Goal: Information Seeking & Learning: Learn about a topic

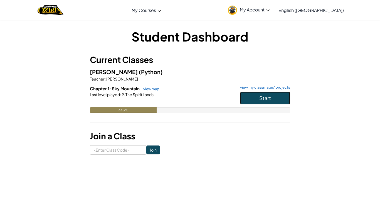
click at [267, 102] on button "Start" at bounding box center [265, 98] width 50 height 13
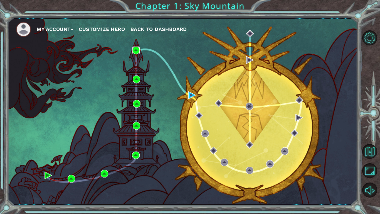
click at [139, 51] on img at bounding box center [137, 51] width 8 height 8
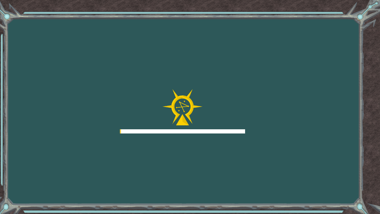
click at [124, 65] on div "Goals Error loading from server. Try refreshing the page. You'll need to join a…" at bounding box center [190, 107] width 380 height 214
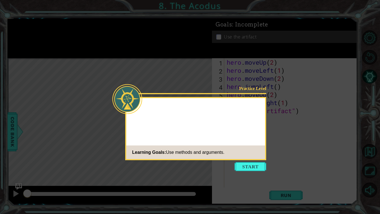
click at [225, 154] on span "Use methods and arguments." at bounding box center [195, 152] width 58 height 5
click at [252, 162] on button "Start" at bounding box center [251, 166] width 32 height 9
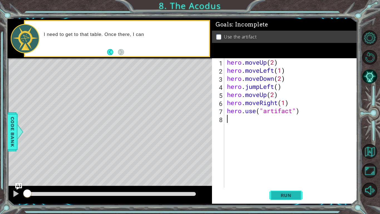
click at [279, 197] on span "Run" at bounding box center [286, 195] width 22 height 6
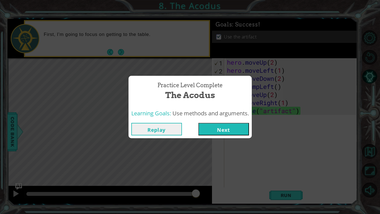
click at [228, 133] on button "Next" at bounding box center [224, 129] width 51 height 13
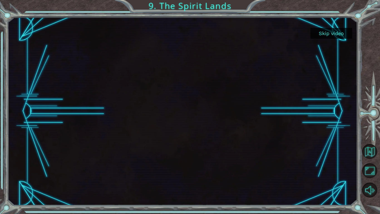
click at [324, 35] on button "Skip video" at bounding box center [332, 33] width 42 height 11
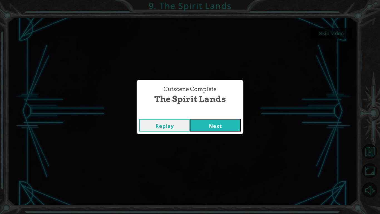
click at [209, 131] on button "Next" at bounding box center [215, 125] width 51 height 13
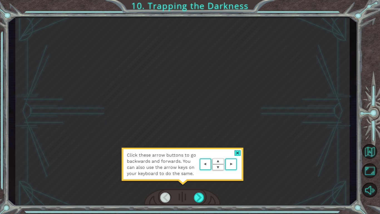
click at [235, 151] on div at bounding box center [238, 153] width 6 height 6
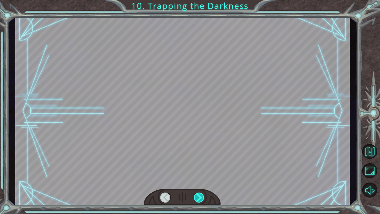
click at [202, 200] on div at bounding box center [199, 197] width 11 height 10
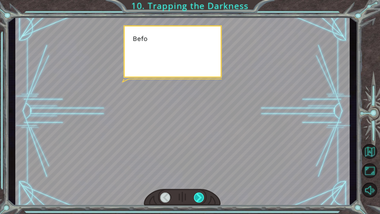
click at [202, 196] on div at bounding box center [199, 197] width 11 height 10
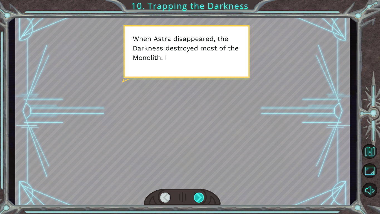
click at [198, 198] on div at bounding box center [199, 197] width 11 height 10
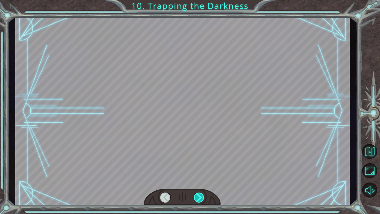
click at [202, 199] on div at bounding box center [199, 197] width 11 height 10
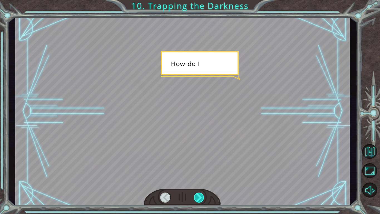
click at [195, 198] on div at bounding box center [199, 197] width 11 height 10
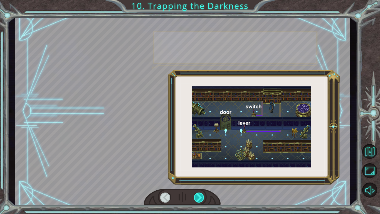
click at [194, 199] on div at bounding box center [199, 197] width 11 height 10
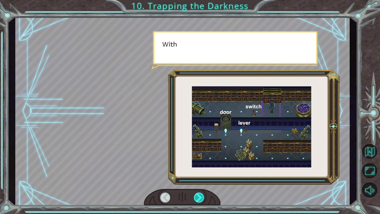
click at [195, 197] on div at bounding box center [199, 197] width 11 height 10
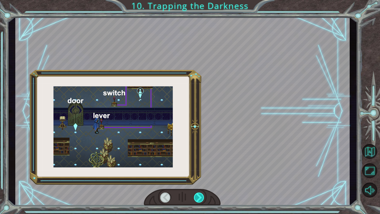
click at [196, 196] on div at bounding box center [199, 197] width 11 height 10
click at [195, 196] on div at bounding box center [199, 197] width 11 height 10
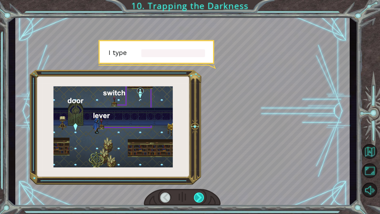
click at [195, 196] on div at bounding box center [199, 197] width 11 height 10
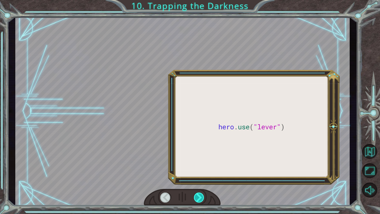
click at [195, 195] on div at bounding box center [199, 197] width 11 height 10
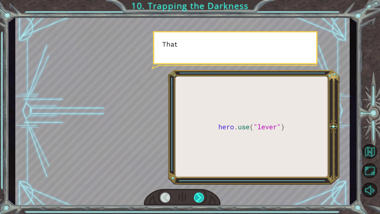
click at [197, 196] on div at bounding box center [199, 197] width 11 height 10
click at [197, 198] on div at bounding box center [199, 197] width 11 height 10
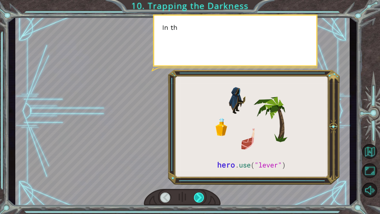
click at [198, 199] on div at bounding box center [199, 197] width 11 height 10
click at [198, 200] on div at bounding box center [199, 197] width 11 height 10
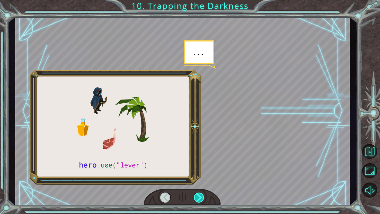
click at [199, 199] on div at bounding box center [199, 197] width 11 height 10
click at [199, 196] on div at bounding box center [199, 197] width 11 height 10
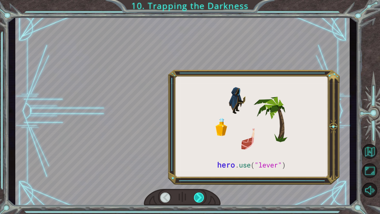
click at [202, 200] on div at bounding box center [199, 197] width 11 height 10
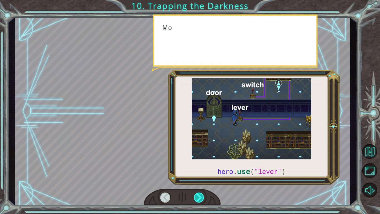
click at [199, 200] on div at bounding box center [199, 197] width 11 height 10
click at [200, 200] on div at bounding box center [199, 197] width 11 height 10
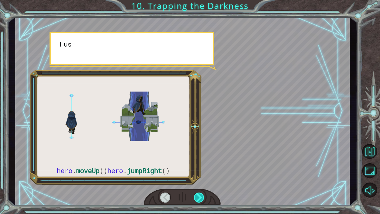
click at [195, 200] on div at bounding box center [199, 197] width 11 height 10
click at [197, 202] on div at bounding box center [199, 197] width 11 height 10
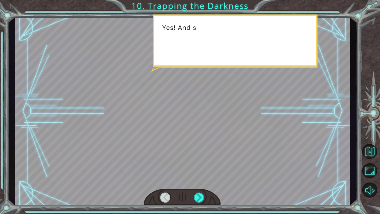
click at [199, 203] on div at bounding box center [182, 197] width 77 height 17
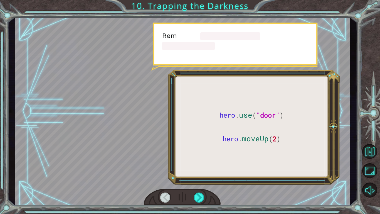
click at [199, 204] on div at bounding box center [182, 197] width 77 height 17
click at [197, 202] on div at bounding box center [199, 197] width 11 height 10
click at [198, 200] on div at bounding box center [199, 197] width 11 height 10
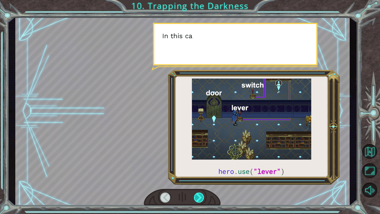
click at [199, 198] on div at bounding box center [199, 197] width 11 height 10
click at [200, 198] on div at bounding box center [199, 197] width 11 height 10
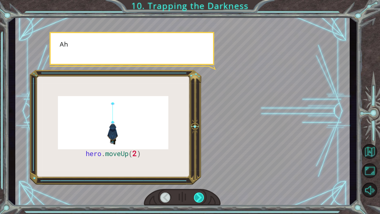
click at [199, 197] on div at bounding box center [199, 197] width 11 height 10
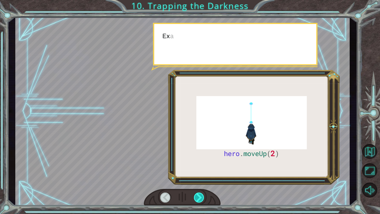
click at [200, 200] on div at bounding box center [199, 197] width 11 height 10
click at [199, 201] on div at bounding box center [199, 197] width 11 height 10
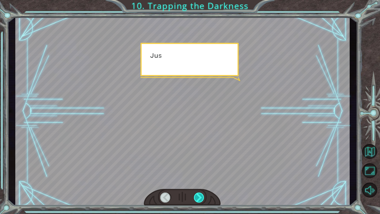
click at [199, 200] on div at bounding box center [199, 197] width 11 height 10
click at [199, 201] on div at bounding box center [199, 197] width 11 height 10
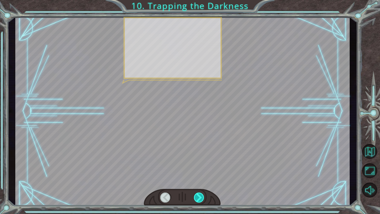
click at [201, 200] on div at bounding box center [199, 197] width 11 height 10
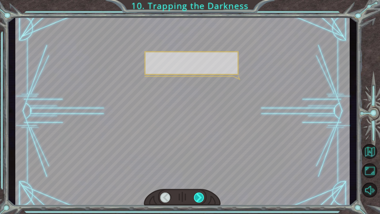
click at [199, 199] on div at bounding box center [199, 197] width 11 height 10
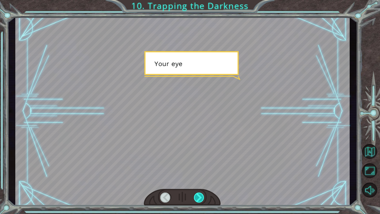
click at [198, 198] on div at bounding box center [199, 197] width 11 height 10
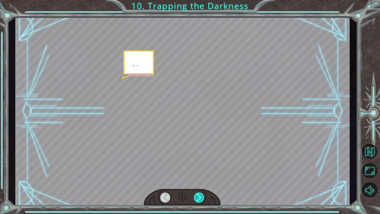
click at [198, 200] on div at bounding box center [199, 197] width 11 height 10
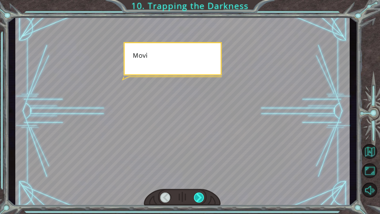
click at [199, 197] on div at bounding box center [199, 197] width 11 height 10
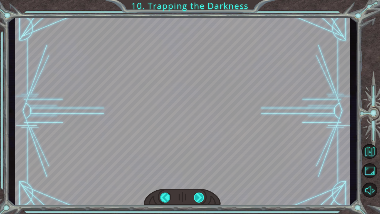
click at [200, 200] on div at bounding box center [199, 197] width 11 height 10
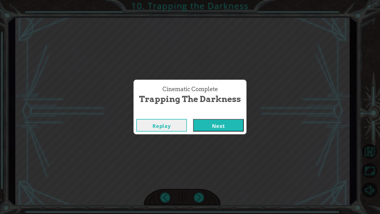
click at [205, 131] on button "Next" at bounding box center [218, 125] width 51 height 13
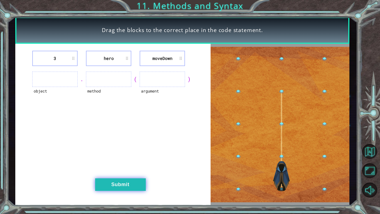
click at [118, 185] on button "Submit" at bounding box center [120, 184] width 51 height 13
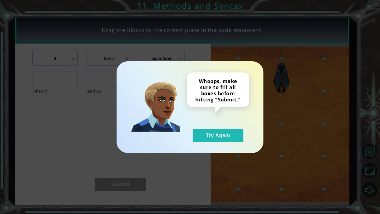
click at [205, 146] on div "Whoops, make sure to fill all boxes before hitting "Submit." Try Again" at bounding box center [190, 107] width 147 height 92
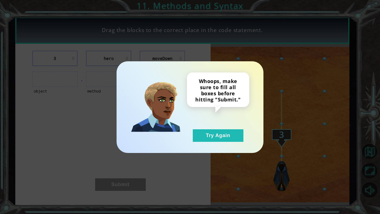
click at [202, 146] on div "Whoops, make sure to fill all boxes before hitting "Submit." Try Again" at bounding box center [190, 107] width 147 height 92
click at [210, 138] on button "Try Again" at bounding box center [218, 135] width 51 height 13
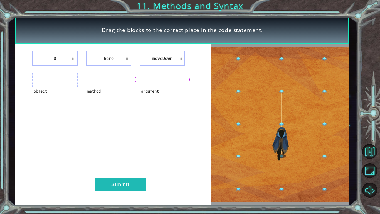
click at [46, 84] on ul at bounding box center [54, 79] width 45 height 15
click at [44, 84] on ul at bounding box center [54, 79] width 45 height 15
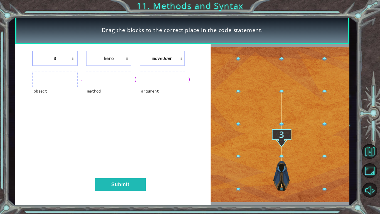
click at [55, 85] on ul at bounding box center [54, 79] width 45 height 15
click at [72, 77] on ul at bounding box center [54, 79] width 45 height 15
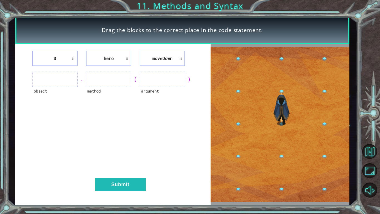
click at [125, 84] on ul at bounding box center [108, 79] width 45 height 15
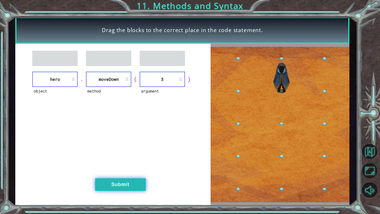
click at [109, 189] on button "Submit" at bounding box center [120, 184] width 51 height 13
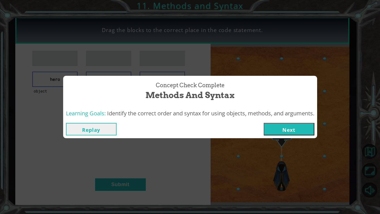
click at [311, 139] on div "Concept Check Complete Methods and Syntax Learning Goals: Identify the correct …" at bounding box center [190, 107] width 380 height 214
click at [293, 133] on button "Next" at bounding box center [289, 129] width 51 height 13
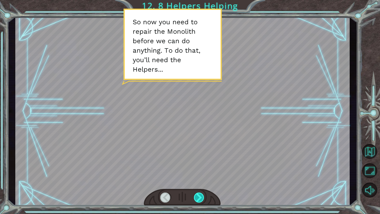
click at [199, 192] on div at bounding box center [199, 197] width 11 height 10
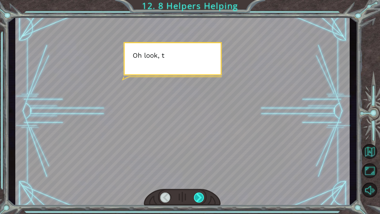
click at [199, 192] on div at bounding box center [199, 197] width 11 height 10
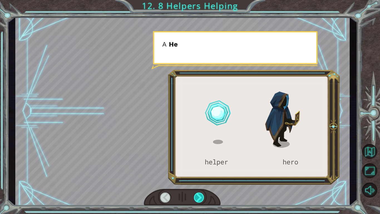
click at [199, 192] on div at bounding box center [199, 197] width 11 height 10
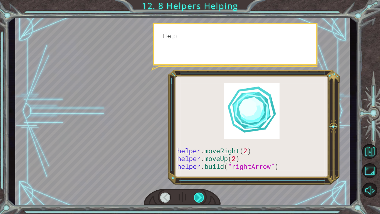
click at [199, 192] on div at bounding box center [199, 197] width 11 height 10
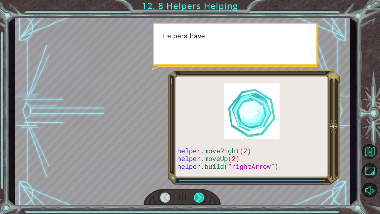
click at [199, 192] on div at bounding box center [199, 197] width 11 height 10
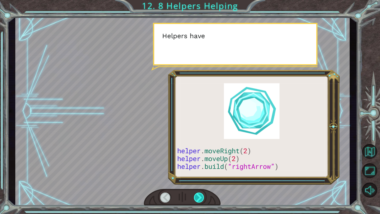
click at [199, 192] on div at bounding box center [199, 197] width 11 height 10
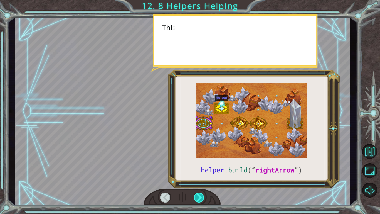
click at [199, 192] on div at bounding box center [199, 197] width 11 height 10
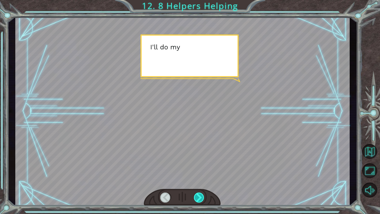
click at [199, 192] on div at bounding box center [199, 197] width 11 height 10
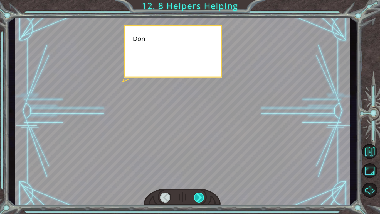
click at [199, 192] on div at bounding box center [199, 197] width 11 height 10
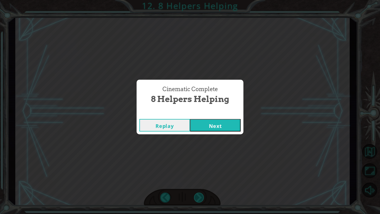
click at [199, 192] on div "Cinematic Complete 8 Helpers Helping Replay Next" at bounding box center [190, 107] width 380 height 214
click at [216, 123] on button "Next" at bounding box center [215, 125] width 51 height 13
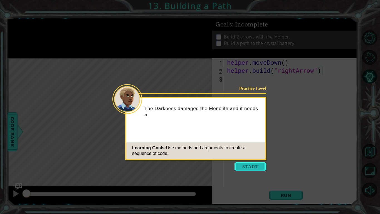
click at [243, 165] on button "Start" at bounding box center [251, 166] width 32 height 9
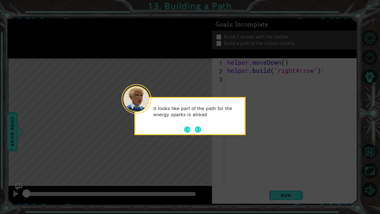
click at [198, 133] on footer at bounding box center [192, 129] width 17 height 8
click at [198, 133] on button "Next" at bounding box center [198, 129] width 7 height 7
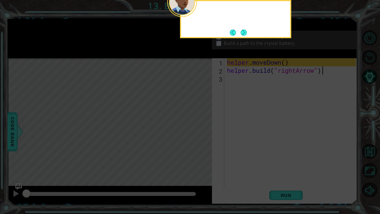
click at [198, 133] on icon at bounding box center [190, 34] width 380 height 359
click at [248, 27] on div "First, you move the Helper to an empty spot in the path." at bounding box center [235, 17] width 109 height 28
click at [246, 29] on button "Next" at bounding box center [244, 32] width 6 height 6
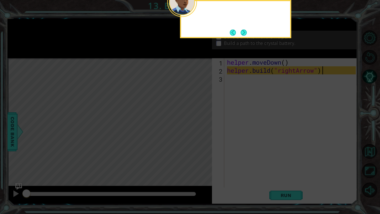
click at [246, 29] on button "Next" at bounding box center [244, 32] width 7 height 7
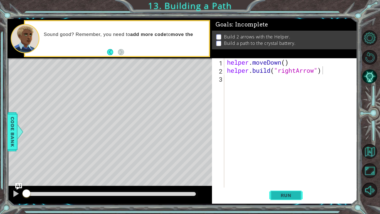
click at [286, 196] on span "Run" at bounding box center [286, 195] width 22 height 6
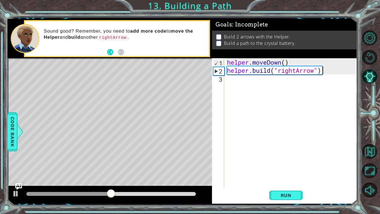
click at [215, 82] on div "3" at bounding box center [218, 79] width 11 height 8
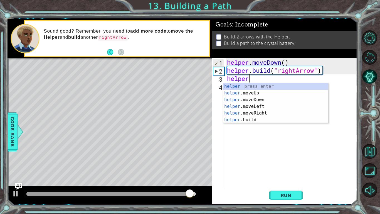
click at [250, 121] on div "helper press enter helper .moveUp press enter helper .moveDown press enter help…" at bounding box center [275, 109] width 105 height 53
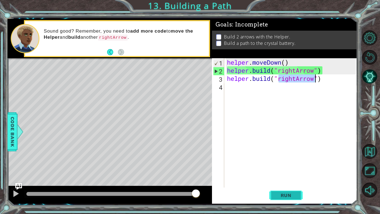
click at [279, 196] on span "Run" at bounding box center [286, 195] width 22 height 6
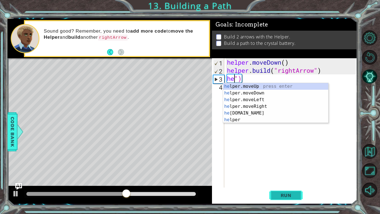
scroll to position [0, 0]
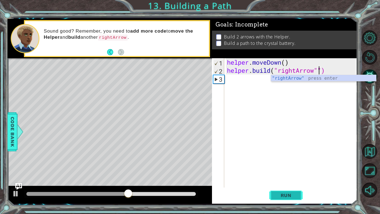
type textarea "[DOMAIN_NAME]("rightAr")"
click at [290, 83] on div "helper . moveDown ( ) helper . build ( "rightAr" )" at bounding box center [292, 130] width 133 height 145
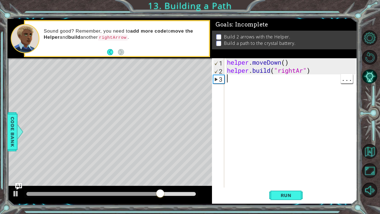
click at [304, 75] on div "helper . moveDown ( ) helper . build ( "rightAr" )" at bounding box center [292, 130] width 133 height 145
click at [310, 70] on div "helper . moveDown ( ) helper . build ( "rightAr" )" at bounding box center [292, 130] width 133 height 145
click at [304, 74] on div "helper . moveDown ( ) helper . build ( "rightAr" )" at bounding box center [292, 130] width 133 height 145
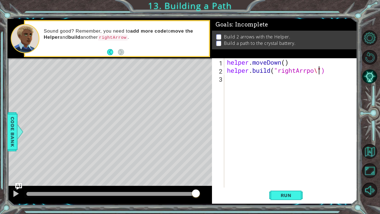
scroll to position [0, 4]
type textarea "[DOMAIN_NAME]("rightArr")"
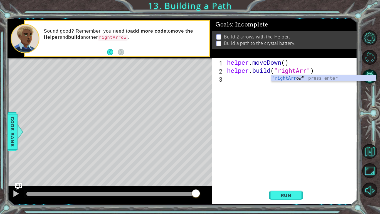
click at [287, 82] on div "helper . moveDown ( ) helper . build ( "rightArr" )" at bounding box center [292, 130] width 133 height 145
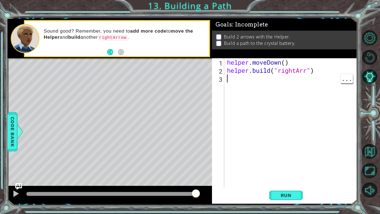
scroll to position [0, 0]
click at [300, 73] on div "helper . moveDown ( ) helper . build ( "rightArr" )" at bounding box center [292, 130] width 133 height 145
click at [309, 73] on div "helper . moveDown ( ) helper . build ( "rightArr" )" at bounding box center [292, 130] width 133 height 145
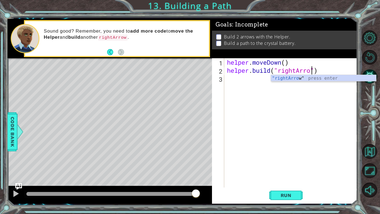
type textarea "[DOMAIN_NAME]("rightArrow")"
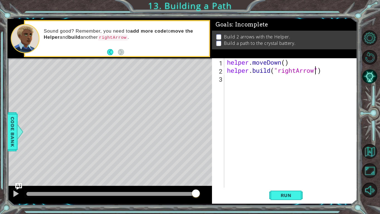
click at [226, 86] on div "helper . moveDown ( ) helper . build ( "rightArrow" )" at bounding box center [291, 122] width 130 height 129
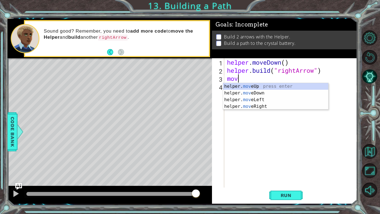
scroll to position [0, 0]
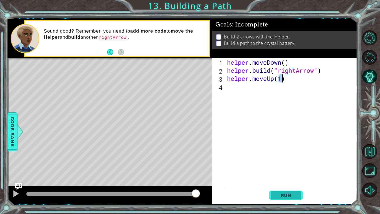
click at [274, 194] on button "Run" at bounding box center [286, 195] width 33 height 14
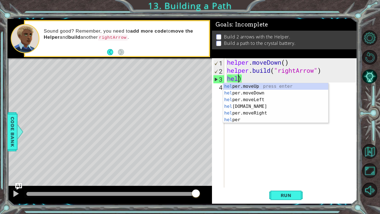
click at [242, 93] on div "hel per.moveUp press enter hel per.moveDown press enter hel per.moveLeft press …" at bounding box center [275, 109] width 105 height 53
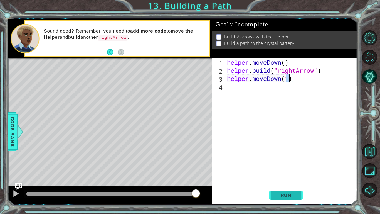
click at [282, 200] on button "Run" at bounding box center [286, 195] width 33 height 14
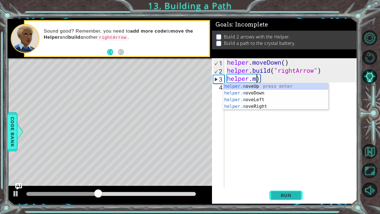
scroll to position [0, 1]
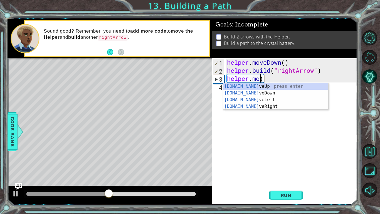
click at [258, 106] on div "[DOMAIN_NAME] veUp press enter [DOMAIN_NAME] veDown press enter [DOMAIN_NAME] v…" at bounding box center [275, 103] width 105 height 40
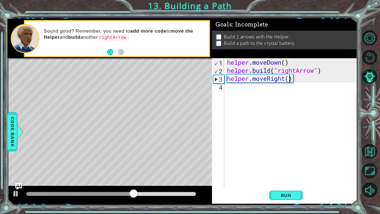
type textarea "helper.moveRight(3)"
click at [229, 93] on div "helper . moveDown ( ) helper . build ( "rightArrow" ) helper . moveRight ( 3 )" at bounding box center [292, 130] width 133 height 145
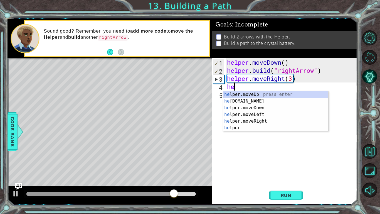
click at [245, 103] on div "he lper.moveUp press enter he [DOMAIN_NAME] press enter he lper.moveDown press …" at bounding box center [275, 117] width 105 height 53
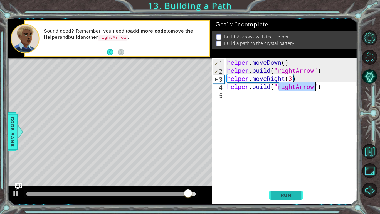
type textarea "[DOMAIN_NAME]("rightArrow")"
click at [275, 192] on span "Run" at bounding box center [286, 195] width 22 height 6
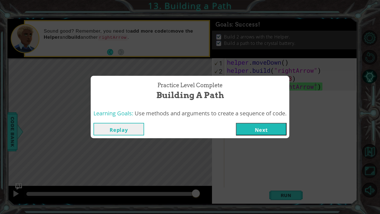
click at [252, 131] on button "Next" at bounding box center [261, 129] width 51 height 13
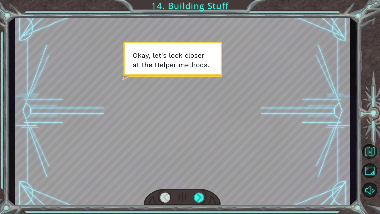
click at [231, 191] on div at bounding box center [182, 111] width 335 height 188
click at [199, 202] on div at bounding box center [199, 197] width 11 height 10
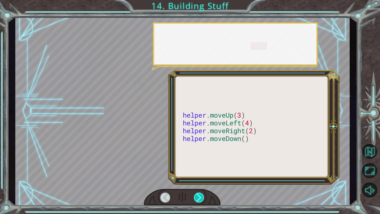
click at [202, 195] on div at bounding box center [199, 197] width 11 height 10
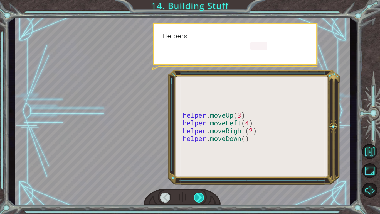
click at [205, 196] on div at bounding box center [199, 197] width 11 height 10
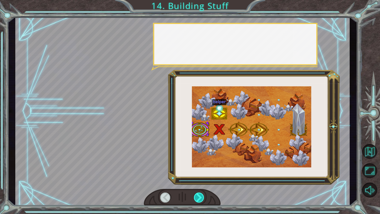
click at [201, 200] on div at bounding box center [199, 197] width 11 height 10
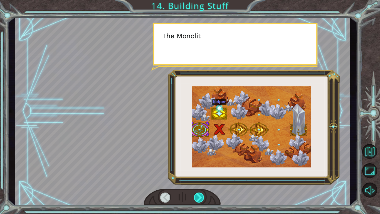
click at [201, 197] on div at bounding box center [199, 197] width 11 height 10
click at [200, 197] on div at bounding box center [199, 197] width 11 height 10
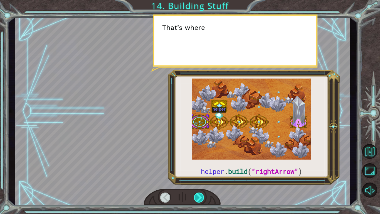
click at [202, 197] on div at bounding box center [199, 197] width 11 height 10
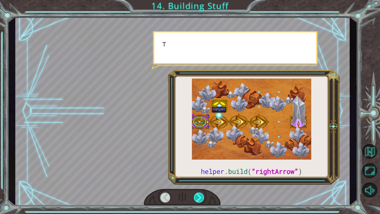
click at [201, 196] on div at bounding box center [199, 197] width 11 height 10
click at [202, 194] on div at bounding box center [199, 197] width 11 height 10
click at [204, 196] on div at bounding box center [199, 197] width 11 height 10
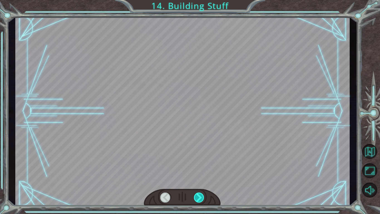
click at [204, 199] on div at bounding box center [199, 197] width 11 height 10
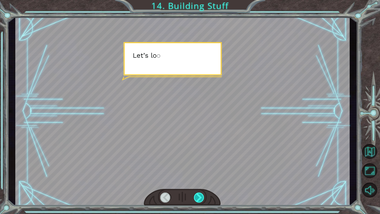
click at [204, 197] on div at bounding box center [199, 197] width 11 height 10
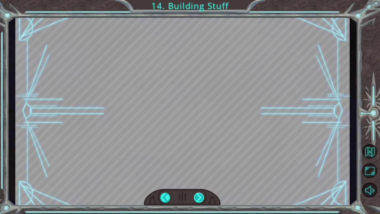
click at [198, 193] on div at bounding box center [199, 197] width 11 height 10
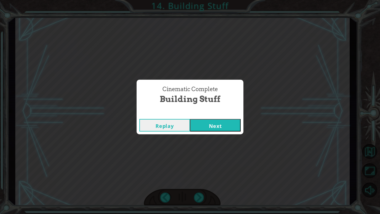
click at [204, 195] on div "Cinematic Complete Building Stuff Replay Next" at bounding box center [190, 107] width 380 height 214
click at [208, 126] on button "Next" at bounding box center [215, 125] width 51 height 13
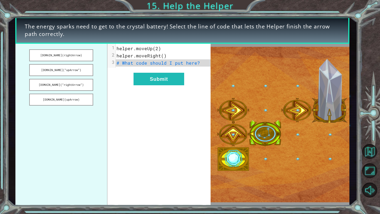
click at [229, 161] on img at bounding box center [280, 124] width 139 height 155
click at [235, 143] on img at bounding box center [280, 124] width 139 height 155
click at [209, 113] on div "xxxxxxxxxx 3 1 helper.moveUp(2) 2 helper.moveRight() 3 # What code should I put…" at bounding box center [158, 125] width 103 height 162
click at [161, 69] on div "xxxxxxxxxx 3 1 helper.moveUp(2) 2 helper.moveRight() 3 # What code should I put…" at bounding box center [158, 125] width 103 height 162
click at [167, 68] on div "xxxxxxxxxx 3 1 helper.moveUp(2) 2 helper.moveRight() 3 # What code should I put…" at bounding box center [158, 125] width 103 height 162
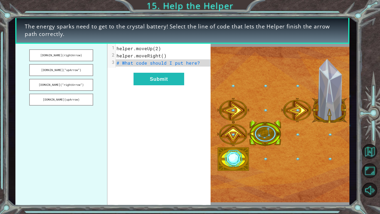
click at [172, 68] on div "xxxxxxxxxx 3 1 helper.moveUp(2) 2 helper.moveRight() 3 # What code should I put…" at bounding box center [158, 125] width 103 height 162
click at [150, 83] on button "Submit" at bounding box center [159, 79] width 51 height 13
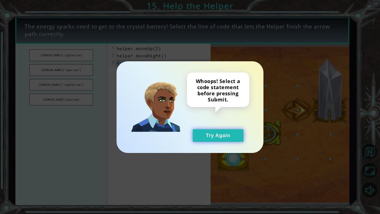
click at [206, 134] on button "Try Again" at bounding box center [218, 135] width 51 height 13
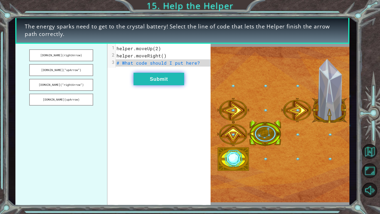
click at [158, 84] on button "Submit" at bounding box center [159, 79] width 51 height 13
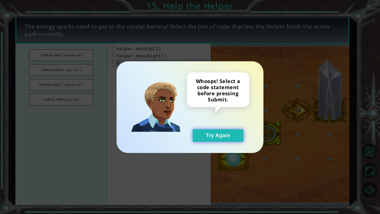
click at [201, 134] on button "Try Again" at bounding box center [218, 135] width 51 height 13
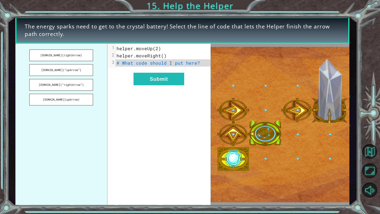
click at [151, 65] on span "# What code should I put here?" at bounding box center [159, 63] width 84 height 6
type textarea "​"
click at [172, 52] on div "1 helper.moveUp(2) 2 helper.moveRight() 3 # What code should I put here?" at bounding box center [163, 56] width 95 height 22
click at [158, 56] on span "helper.moveRight()" at bounding box center [142, 56] width 50 height 6
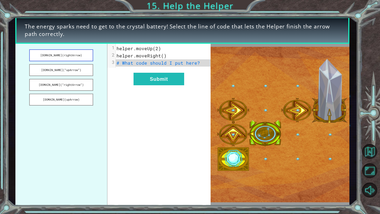
click at [39, 56] on button "[DOMAIN_NAME](rightArrow)" at bounding box center [61, 55] width 64 height 12
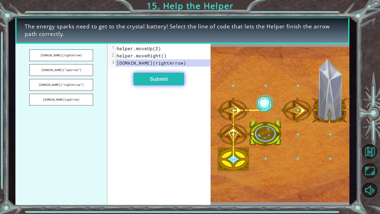
click at [143, 82] on button "Submit" at bounding box center [159, 79] width 51 height 13
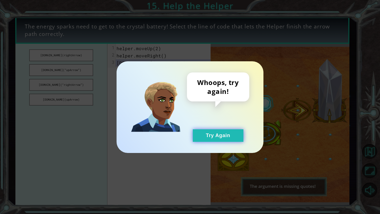
click at [238, 134] on button "Try Again" at bounding box center [218, 135] width 51 height 13
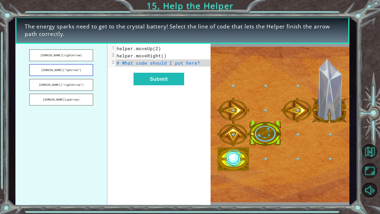
click at [77, 72] on button "[DOMAIN_NAME](“upArrow”)" at bounding box center [61, 70] width 64 height 12
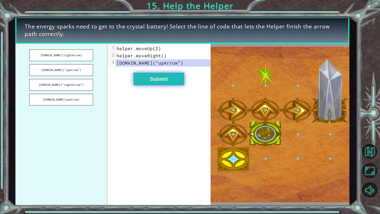
click at [134, 76] on button "Submit" at bounding box center [159, 79] width 51 height 13
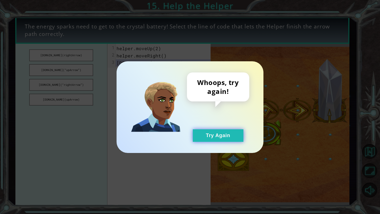
click at [236, 138] on button "Try Again" at bounding box center [218, 135] width 51 height 13
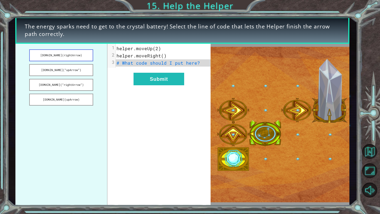
click at [43, 59] on button "[DOMAIN_NAME](rightArrow)" at bounding box center [61, 55] width 64 height 12
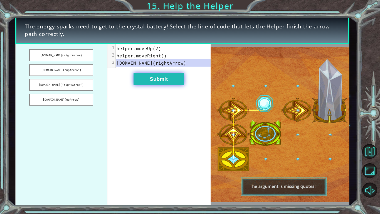
click at [169, 82] on button "Submit" at bounding box center [159, 79] width 51 height 13
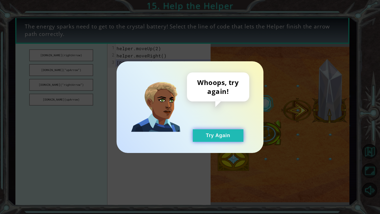
click at [205, 138] on button "Try Again" at bounding box center [218, 135] width 51 height 13
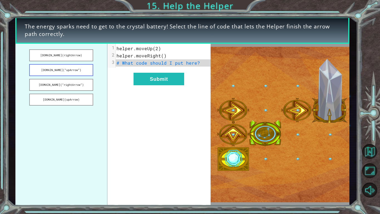
click at [57, 75] on button "[DOMAIN_NAME](“upArrow”)" at bounding box center [61, 70] width 64 height 12
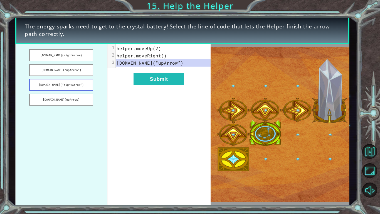
click at [62, 89] on button "[DOMAIN_NAME](“rightArrow”)" at bounding box center [61, 85] width 64 height 12
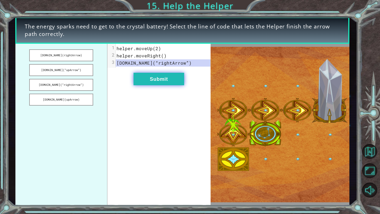
click at [155, 80] on button "Submit" at bounding box center [159, 79] width 51 height 13
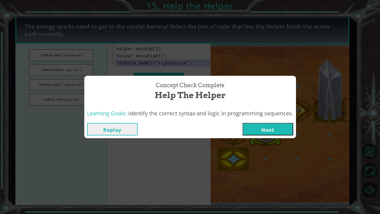
click at [260, 130] on button "Next" at bounding box center [268, 129] width 51 height 13
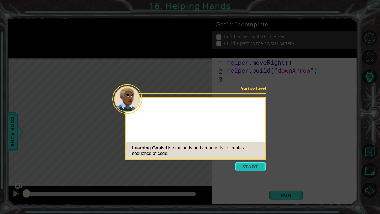
click at [251, 164] on button "Start" at bounding box center [251, 166] width 32 height 9
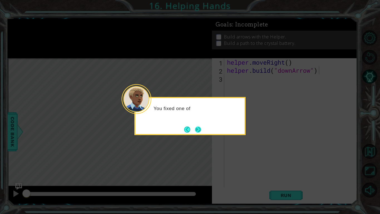
click at [195, 130] on button "Next" at bounding box center [198, 129] width 7 height 7
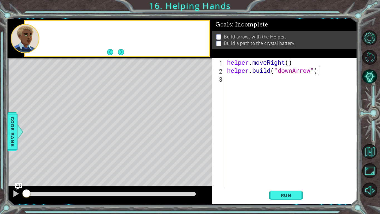
click at [198, 130] on div "Level Map" at bounding box center [136, 140] width 257 height 164
click at [275, 200] on button "Run" at bounding box center [286, 195] width 33 height 14
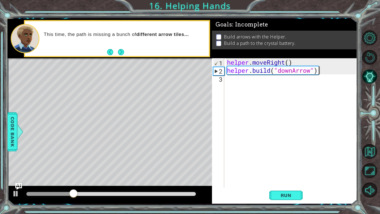
click at [227, 84] on div "helper . moveRight ( ) helper . build ( "downArrow" )" at bounding box center [292, 130] width 133 height 145
type textarea "m"
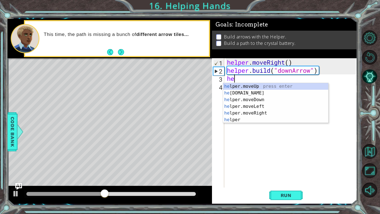
click at [249, 88] on div "he lper.moveUp press enter he [DOMAIN_NAME] press enter he lper.moveDown press …" at bounding box center [275, 109] width 105 height 53
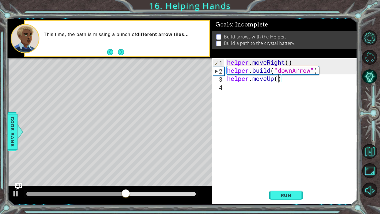
type textarea "helper.moveUp(1)"
click at [226, 92] on div "helper . moveRight ( ) helper . build ( "downArrow" ) helper . moveUp ( 1 )" at bounding box center [292, 130] width 133 height 145
type textarea "g"
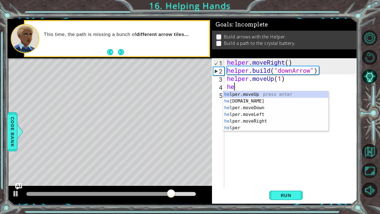
click at [249, 103] on div "he lper.moveUp press enter he [DOMAIN_NAME] press enter he lper.moveDown press …" at bounding box center [275, 117] width 105 height 53
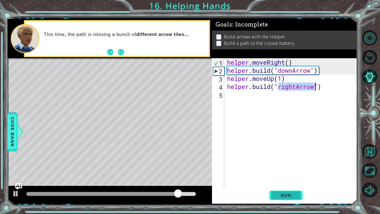
click at [277, 196] on span "Run" at bounding box center [286, 195] width 22 height 6
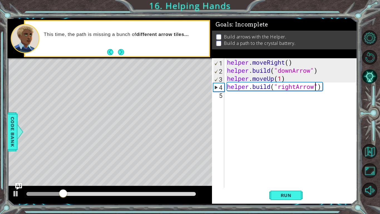
click at [282, 79] on div "helper . moveRight ( ) helper . build ( "downArrow" ) helper . moveUp ( 1 ) hel…" at bounding box center [292, 130] width 133 height 145
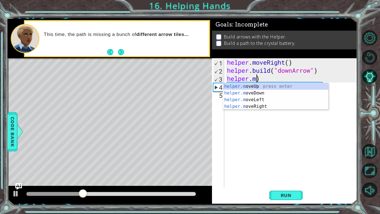
click at [249, 93] on div "helper.m oveUp press enter helper.m oveDown press enter helper.m oveLeft press …" at bounding box center [275, 103] width 105 height 40
type textarea "helper.moveDown(1)"
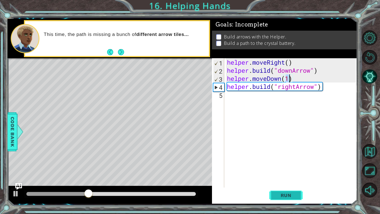
click at [278, 190] on button "Run" at bounding box center [286, 195] width 33 height 14
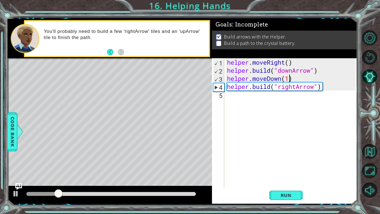
click at [232, 104] on div "helper . moveRight ( ) helper . build ( "downArrow" ) helper . moveDown ( 1 ) h…" at bounding box center [292, 130] width 133 height 145
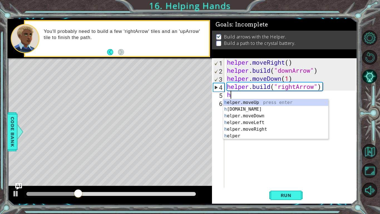
click at [249, 104] on div "h elper.moveUp press enter h [DOMAIN_NAME] press enter h elper.moveDown press e…" at bounding box center [275, 125] width 105 height 53
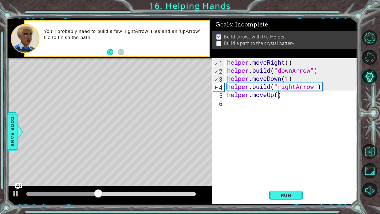
scroll to position [0, 2]
click at [278, 193] on span "Run" at bounding box center [286, 195] width 22 height 6
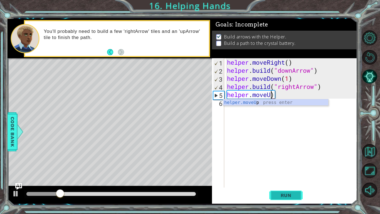
scroll to position [0, 2]
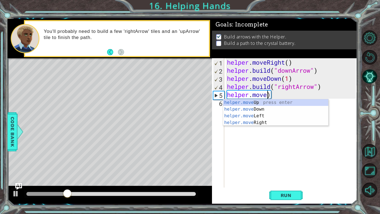
click at [255, 112] on div "helper.move Up press enter helper.move Down press enter helper.move Left press …" at bounding box center [275, 119] width 105 height 40
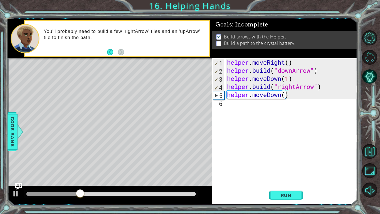
scroll to position [0, 3]
click at [270, 209] on div "1 ההההההההההההההההההההההההההההההההההההההההההההההההההההההההההההההההההההההההההההה…" at bounding box center [190, 107] width 380 height 214
click at [270, 200] on button "Run" at bounding box center [286, 195] width 33 height 14
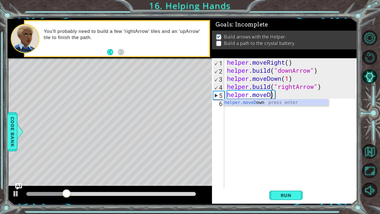
type textarea "helper.move)"
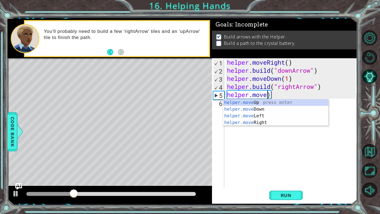
click at [261, 126] on div "helper . moveRight ( ) helper . build ( "downArrow" ) helper . moveDown ( 1 ) h…" at bounding box center [292, 130] width 133 height 145
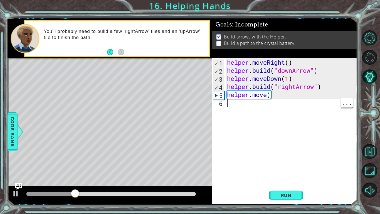
scroll to position [0, 0]
click at [280, 96] on div "helper . moveRight ( ) helper . build ( "downArrow" ) helper . moveDown ( 1 ) h…" at bounding box center [292, 130] width 133 height 145
click at [281, 94] on div "helper . moveRight ( ) helper . build ( "downArrow" ) helper . moveDown ( 1 ) h…" at bounding box center [292, 130] width 133 height 145
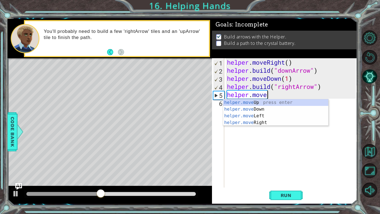
click at [265, 124] on div "helper.move Up press enter helper.move Down press enter helper.move Left press …" at bounding box center [275, 119] width 105 height 40
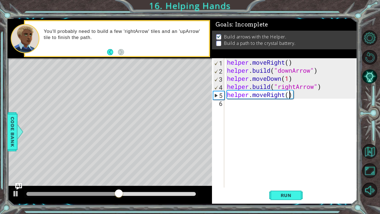
scroll to position [0, 3]
type textarea "helper.moveRight(2)"
click at [275, 195] on span "Run" at bounding box center [286, 195] width 22 height 6
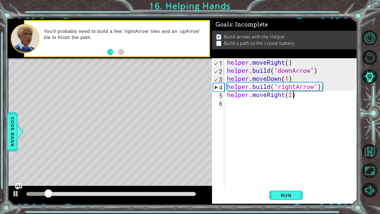
click at [227, 104] on div "helper . moveRight ( ) helper . build ( "downArrow" ) helper . moveDown ( 1 ) h…" at bounding box center [292, 130] width 133 height 145
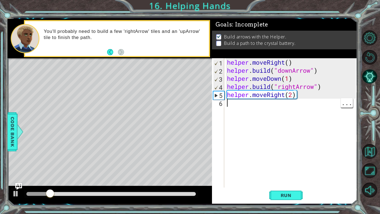
scroll to position [0, 0]
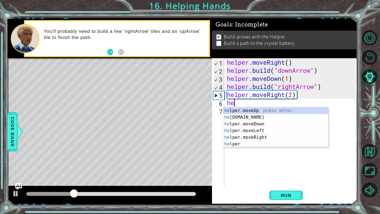
click at [250, 131] on div "he lper.moveUp press enter he [DOMAIN_NAME] press enter he lper.moveDown press …" at bounding box center [275, 133] width 105 height 53
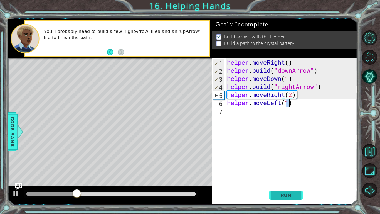
click at [280, 189] on button "Run" at bounding box center [286, 195] width 33 height 14
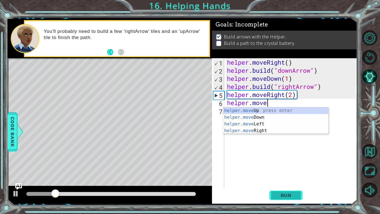
click at [239, 133] on body "1 ההההההההההההההההההההההההההההההההההההההההההההההההההההההההההההההההההההההההההההה…" at bounding box center [190, 107] width 380 height 214
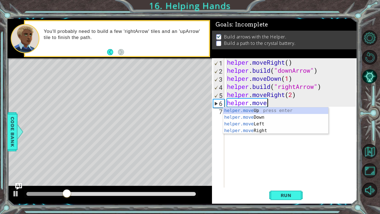
click at [256, 115] on div "helper.move Up press enter helper.move Down press enter helper.move Left press …" at bounding box center [275, 127] width 105 height 40
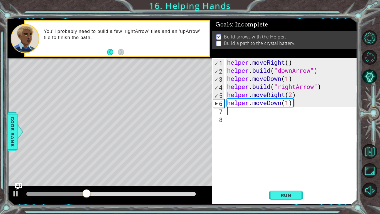
click at [295, 100] on div "helper . moveRight ( ) helper . build ( "downArrow" ) helper . moveDown ( 1 ) h…" at bounding box center [292, 130] width 133 height 145
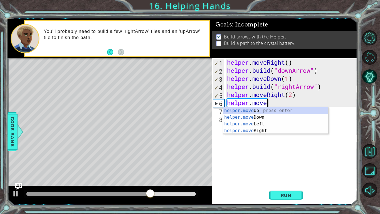
click at [261, 112] on div "helper.move Up press enter helper.move Down press enter helper.move Left press …" at bounding box center [275, 127] width 105 height 40
type textarea "helper.moveUp(1)"
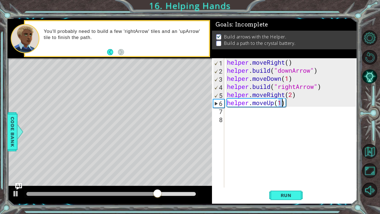
click at [267, 207] on div "1 ההההההההההההההההההההההההההההההההההההההההההההההההההההההההההההההההההההההההההההה…" at bounding box center [190, 107] width 380 height 214
click at [270, 200] on button "Run" at bounding box center [286, 195] width 33 height 14
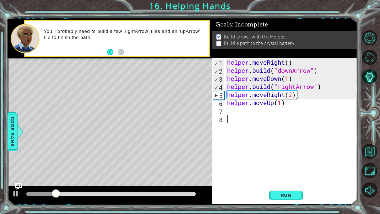
click at [306, 103] on div "helper . moveRight ( ) helper . build ( "downArrow" ) helper . moveDown ( 1 ) h…" at bounding box center [292, 130] width 133 height 145
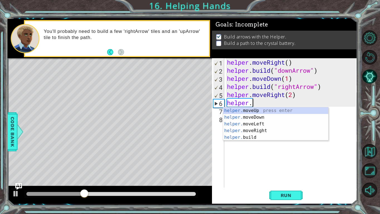
click at [248, 139] on div "helper. moveUp press enter helper. moveDown press enter helper. moveLeft press …" at bounding box center [275, 130] width 105 height 47
type textarea "[DOMAIN_NAME]("rightArrow")"
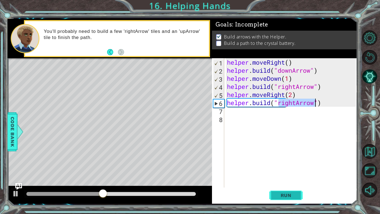
click at [278, 190] on button "Run" at bounding box center [286, 195] width 33 height 14
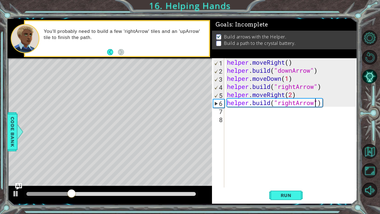
click at [235, 116] on div "helper . moveRight ( ) helper . build ( "downArrow" ) helper . moveDown ( 1 ) h…" at bounding box center [292, 130] width 133 height 145
click at [227, 112] on div "helper . moveRight ( ) helper . build ( "downArrow" ) helper . moveDown ( 1 ) h…" at bounding box center [292, 130] width 133 height 145
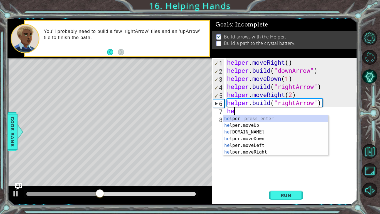
click at [247, 134] on div "he lper press enter he lper.moveUp press enter he [DOMAIN_NAME] press enter he …" at bounding box center [275, 141] width 105 height 53
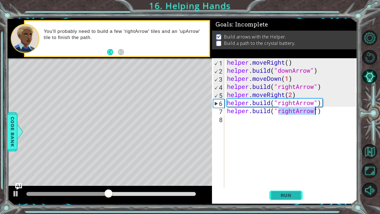
click at [284, 194] on span "Run" at bounding box center [286, 195] width 22 height 6
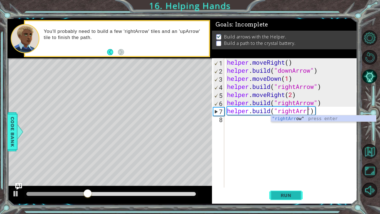
type textarea "[DOMAIN_NAME]("rightAr")"
click at [239, 133] on div "helper . moveRight ( ) helper . build ( "downArrow" ) helper . moveDown ( 1 ) h…" at bounding box center [292, 130] width 133 height 145
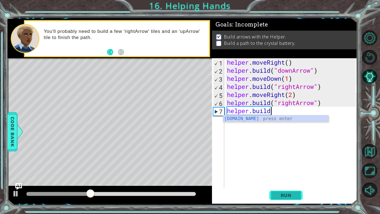
click at [239, 133] on div "helper . moveRight ( ) helper . build ( "downArrow" ) helper . moveDown ( 1 ) h…" at bounding box center [292, 130] width 133 height 145
type textarea "helper.buil"
click at [239, 133] on div "helper . moveRight ( ) helper . build ( "downArrow" ) helper . moveDown ( 1 ) h…" at bounding box center [292, 130] width 133 height 145
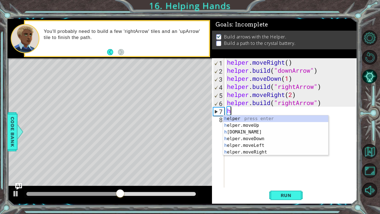
click at [253, 127] on div "h elper press enter h elper.moveUp press enter h [DOMAIN_NAME] press enter h el…" at bounding box center [275, 141] width 105 height 53
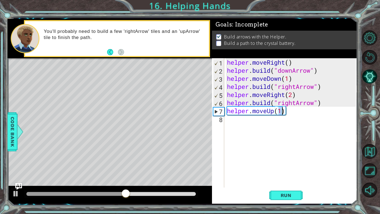
click at [326, 106] on div "helper . moveRight ( ) helper . build ( "downArrow" ) helper . moveDown ( 1 ) h…" at bounding box center [292, 130] width 133 height 145
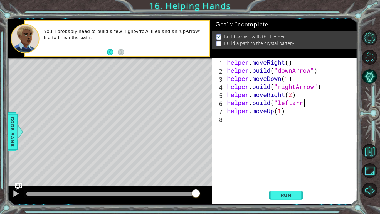
scroll to position [0, 3]
click at [282, 197] on span "Run" at bounding box center [286, 195] width 22 height 6
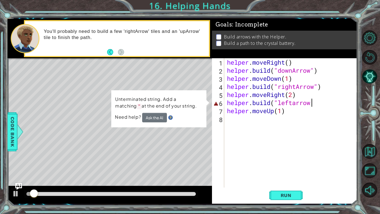
click at [132, 121] on div "Need help? Ask the AI" at bounding box center [159, 117] width 88 height 9
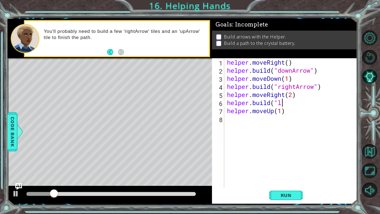
scroll to position [0, 2]
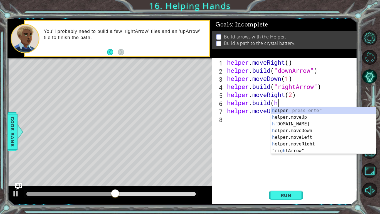
click at [289, 136] on div "h elper press enter h elper.moveUp press enter h [DOMAIN_NAME] press enter h el…" at bounding box center [323, 137] width 105 height 60
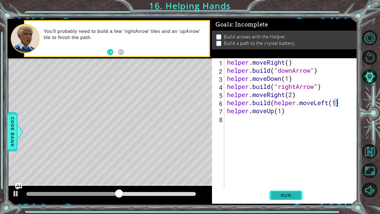
click at [273, 194] on button "Run" at bounding box center [286, 195] width 33 height 14
click at [274, 194] on button "Run" at bounding box center [286, 195] width 33 height 14
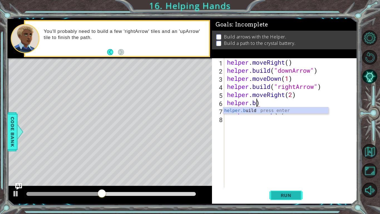
scroll to position [0, 1]
click at [253, 113] on div "helper.b u il d press enter" at bounding box center [275, 117] width 105 height 20
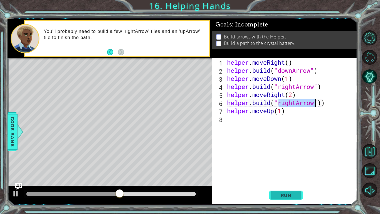
click at [282, 200] on button "Run" at bounding box center [286, 195] width 33 height 14
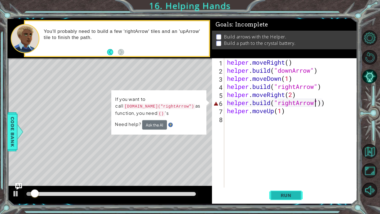
click at [293, 202] on button "Run" at bounding box center [286, 195] width 33 height 14
click at [285, 193] on span "Run" at bounding box center [286, 195] width 22 height 6
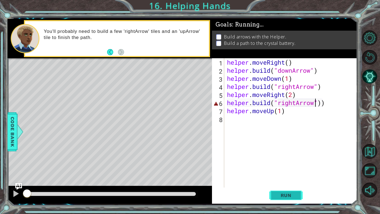
click at [283, 195] on span "Run" at bounding box center [286, 195] width 22 height 6
click at [280, 196] on span "Run" at bounding box center [286, 195] width 22 height 6
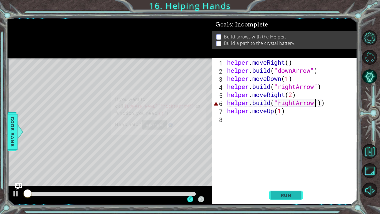
click at [283, 201] on button "Run" at bounding box center [286, 195] width 33 height 14
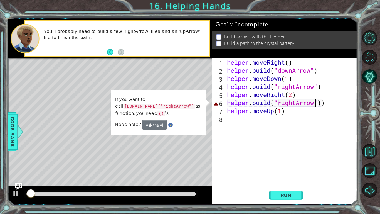
click at [327, 104] on div "helper . moveRight ( ) helper . build ( "downArrow" ) helper . moveDown ( 1 ) h…" at bounding box center [292, 130] width 133 height 145
type textarea "[DOMAIN_NAME]("rightArrow")"
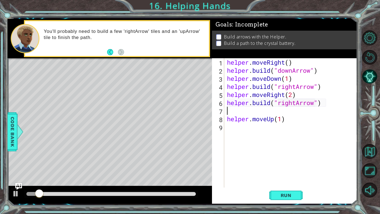
scroll to position [0, 0]
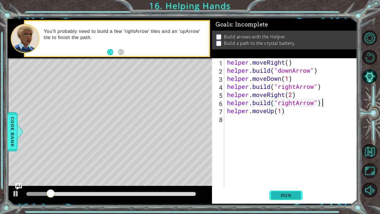
click at [281, 197] on span "Run" at bounding box center [286, 195] width 22 height 6
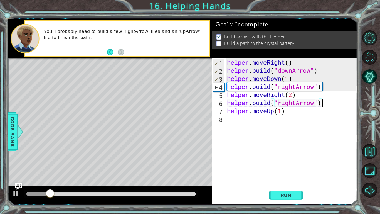
click at [288, 111] on div "helper . moveRight ( ) helper . build ( "downArrow" ) helper . moveDown ( 1 ) h…" at bounding box center [292, 130] width 133 height 145
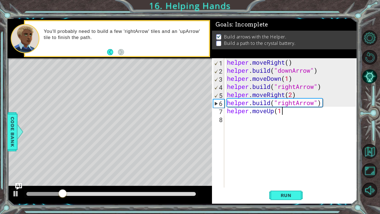
scroll to position [0, 2]
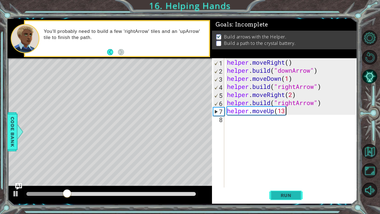
click at [278, 188] on button "Run" at bounding box center [286, 195] width 33 height 14
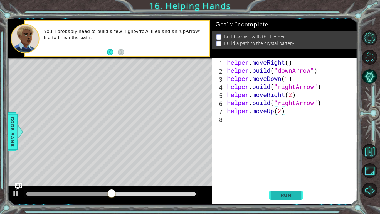
click at [278, 191] on button "Run" at bounding box center [286, 195] width 33 height 14
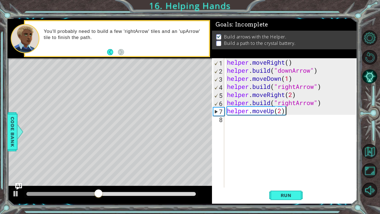
click at [319, 104] on div "helper . moveRight ( ) helper . build ( "downArrow" ) helper . moveDown ( 1 ) h…" at bounding box center [292, 130] width 133 height 145
click at [283, 199] on button "Run" at bounding box center [286, 195] width 33 height 14
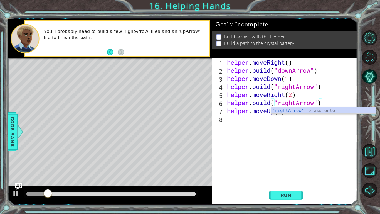
click at [326, 101] on div "helper . moveRight ( ) helper . build ( "downArrow" ) helper . moveDown ( 1 ) h…" at bounding box center [292, 130] width 133 height 145
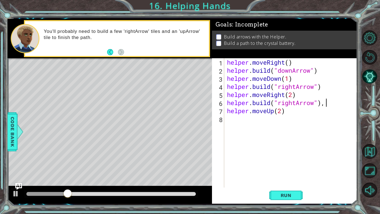
type textarea "[DOMAIN_NAME]("rightArrow"),2"
click at [282, 182] on div "helper . moveRight ( ) helper . build ( "downArrow" ) helper . moveDown ( 1 ) h…" at bounding box center [292, 130] width 133 height 145
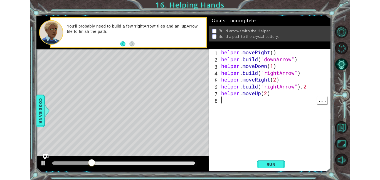
scroll to position [0, 0]
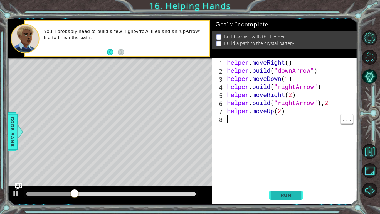
click at [290, 197] on span "Run" at bounding box center [286, 195] width 22 height 6
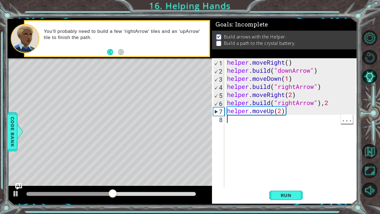
click at [337, 107] on div "helper . moveRight ( ) helper . build ( "downArrow" ) helper . moveDown ( 1 ) h…" at bounding box center [292, 130] width 133 height 145
click at [329, 101] on div "helper . moveRight ( ) helper . build ( "downArrow" ) helper . moveDown ( 1 ) h…" at bounding box center [292, 130] width 133 height 145
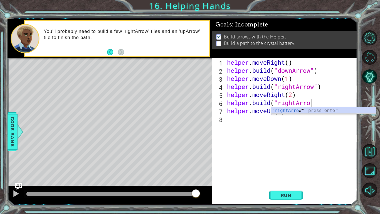
click at [300, 112] on div ""rightArro w" press enter" at bounding box center [323, 117] width 105 height 20
click at [288, 112] on div "helper . moveRight ( ) helper . build ( "downArrow" ) helper . moveDown ( 1 ) h…" at bounding box center [292, 130] width 133 height 145
click at [318, 102] on div "helper . moveRight ( ) helper . build ( "downArrow" ) helper . moveDown ( 1 ) h…" at bounding box center [292, 130] width 133 height 145
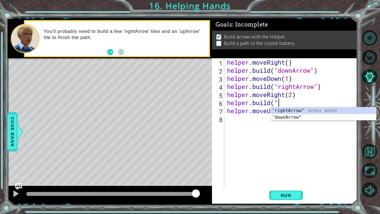
click at [292, 118] on div "" rightArrow" press enter " downArrow" press enter" at bounding box center [323, 120] width 105 height 27
type textarea "[DOMAIN_NAME]("downArrow""
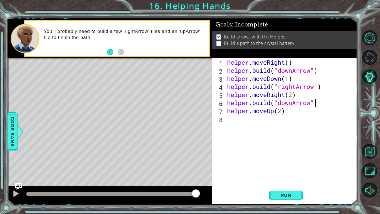
click at [281, 185] on div "helper . moveRight ( ) helper . build ( "downArrow" ) helper . moveDown ( 1 ) h…" at bounding box center [292, 130] width 133 height 145
click at [283, 195] on span "Run" at bounding box center [286, 195] width 22 height 6
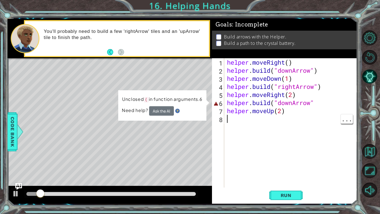
click at [317, 102] on div "helper . moveRight ( ) helper . build ( "downArrow" ) helper . moveDown ( 1 ) h…" at bounding box center [292, 130] width 133 height 145
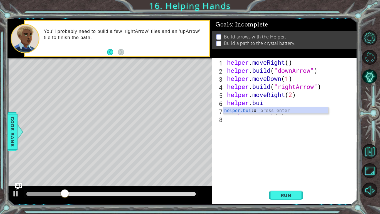
click at [254, 109] on div "helper.[PERSON_NAME] press enter" at bounding box center [275, 117] width 105 height 20
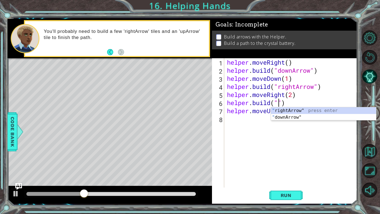
click at [284, 111] on div "" rightArrow" press enter " downArrow" press enter" at bounding box center [323, 120] width 105 height 27
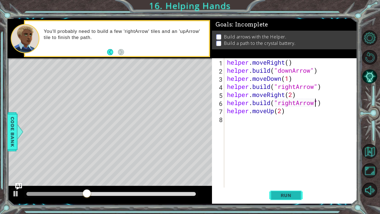
click at [284, 194] on span "Run" at bounding box center [286, 195] width 22 height 6
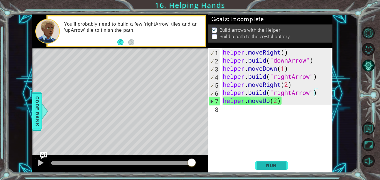
scroll to position [0, 4]
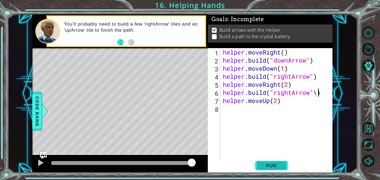
type textarea "[DOMAIN_NAME]("rightArrow")"
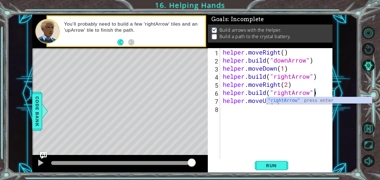
click at [276, 155] on div "helper . moveRight ( ) helper . build ( "downArrow" ) helper . moveDown ( 1 ) h…" at bounding box center [278, 120] width 112 height 145
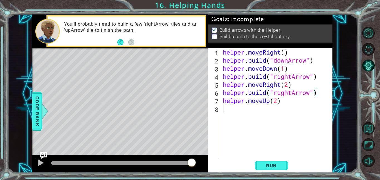
scroll to position [0, 0]
click at [273, 164] on span "Run" at bounding box center [272, 166] width 22 height 6
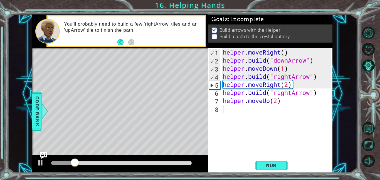
click at [305, 93] on div "helper . moveRight ( ) helper . build ( "downArrow" ) helper . moveDown ( 1 ) h…" at bounding box center [278, 120] width 112 height 145
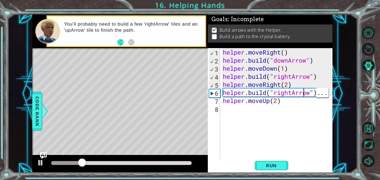
click at [287, 87] on div "helper . moveRight ( ) helper . build ( "downArrow" ) helper . moveDown ( 1 ) h…" at bounding box center [278, 120] width 112 height 145
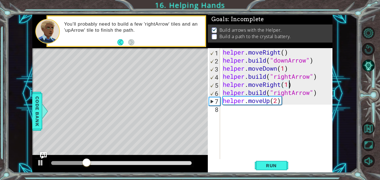
scroll to position [0, 3]
click at [294, 98] on div "helper . moveRight ( ) helper . build ( "downArrow" ) helper . moveDown ( 1 ) h…" at bounding box center [278, 120] width 112 height 145
click at [277, 101] on div "helper . moveRight ( ) helper . build ( "downArrow" ) helper . moveDown ( 1 ) h…" at bounding box center [278, 120] width 112 height 145
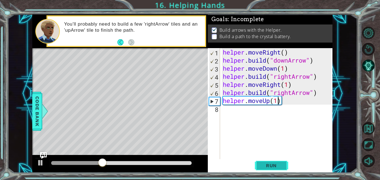
click at [282, 166] on span "Run" at bounding box center [272, 166] width 22 height 6
click at [271, 104] on div "helper . moveRight ( ) helper . build ( "downArrow" ) helper . moveDown ( 1 ) h…" at bounding box center [278, 120] width 112 height 145
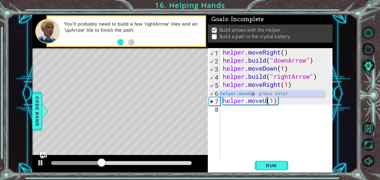
scroll to position [0, 2]
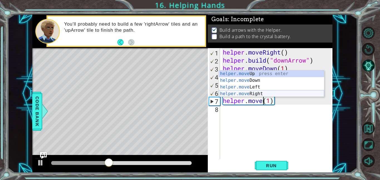
click at [259, 92] on div "helper.move Up press enter helper.move Down press enter helper.move Left press …" at bounding box center [271, 90] width 105 height 40
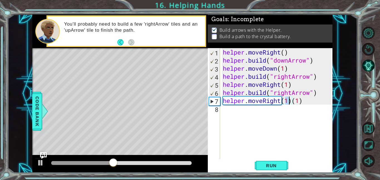
click at [302, 100] on div "helper . moveRight ( ) helper . build ( "downArrow" ) helper . moveDown ( 1 ) h…" at bounding box center [278, 120] width 112 height 145
type textarea "helper.moveRight(1)"
click at [273, 164] on span "Run" at bounding box center [272, 166] width 22 height 6
click at [221, 112] on div "helper.moveRight(1) 1 2 3 4 5 6 7 8 helper . moveRight ( ) helper . build ( "do…" at bounding box center [270, 112] width 124 height 129
click at [222, 111] on div "helper . moveRight ( ) helper . build ( "downArrow" ) helper . moveDown ( 1 ) h…" at bounding box center [278, 120] width 112 height 145
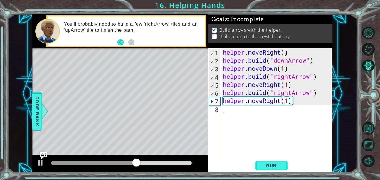
scroll to position [0, 0]
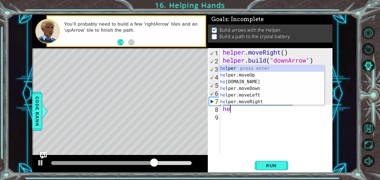
click at [236, 77] on div "he lper press enter he lper.moveUp press enter he [DOMAIN_NAME] press enter he …" at bounding box center [271, 91] width 105 height 53
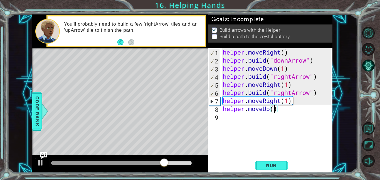
type textarea "helper.moveUp(2)"
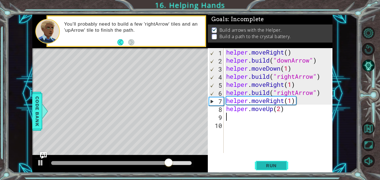
click at [271, 163] on span "Run" at bounding box center [272, 166] width 22 height 6
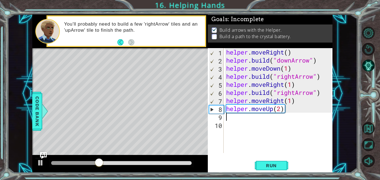
click at [320, 92] on div "helper . moveRight ( ) helper . build ( "downArrow" ) helper . moveDown ( 1 ) h…" at bounding box center [279, 108] width 109 height 121
click at [300, 103] on div "helper . moveRight ( ) helper . build ( "downArrow" ) helper . moveDown ( 1 ) h…" at bounding box center [279, 108] width 109 height 121
click at [325, 96] on div "helper . moveRight ( ) helper . build ( "downArrow" ) helper . moveDown ( 1 ) h…" at bounding box center [279, 108] width 109 height 121
click at [299, 104] on div "helper . moveRight ( ) helper . build ( "downArrow" ) helper . moveDown ( 1 ) h…" at bounding box center [279, 108] width 109 height 121
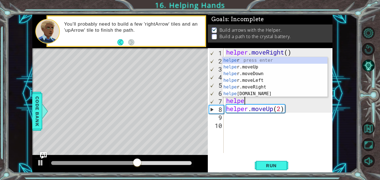
click at [260, 93] on div "helpe r press enter helpe [PERSON_NAME]moveUp press enter helpe [PERSON_NAME]mo…" at bounding box center [274, 83] width 105 height 53
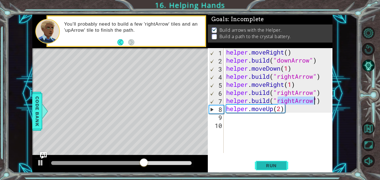
click at [262, 166] on span "Run" at bounding box center [272, 166] width 22 height 6
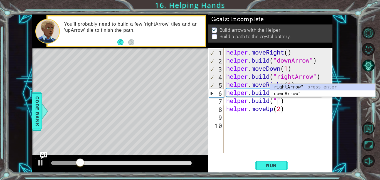
click at [290, 97] on div "" rightArrow" press enter " downArrow" press enter" at bounding box center [322, 97] width 105 height 27
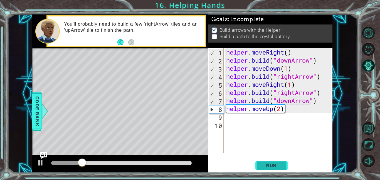
click at [272, 162] on button "Run" at bounding box center [271, 165] width 33 height 13
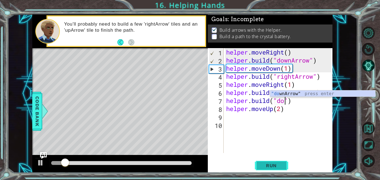
type textarea "[DOMAIN_NAME]("")"
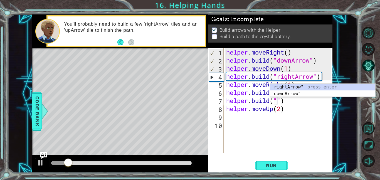
click at [308, 119] on div "helper . moveRight ( ) helper . build ( "downArrow" ) helper . moveDown ( 1 ) h…" at bounding box center [279, 108] width 109 height 121
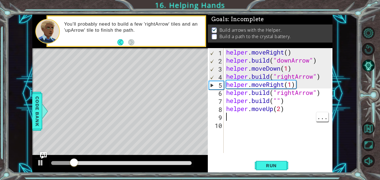
click at [317, 93] on div "helper . moveRight ( ) helper . build ( "downArrow" ) helper . moveDown ( 1 ) h…" at bounding box center [279, 108] width 109 height 121
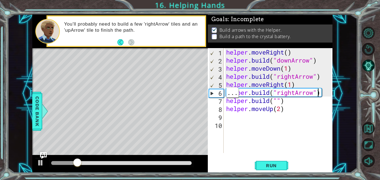
click at [314, 92] on div "helper . moveRight ( ) helper . build ( "downArrow" ) helper . moveDown ( 1 ) h…" at bounding box center [279, 108] width 109 height 121
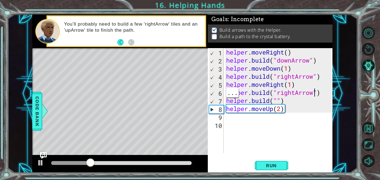
scroll to position [0, 4]
click at [267, 172] on button "Run" at bounding box center [271, 165] width 33 height 13
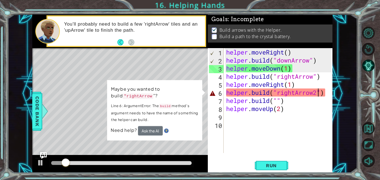
click at [129, 130] on span "Need help?" at bounding box center [124, 130] width 27 height 6
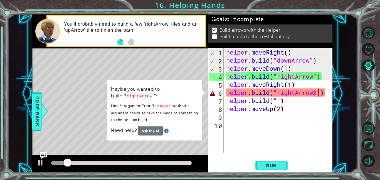
click at [117, 129] on span "Need help?" at bounding box center [124, 130] width 27 height 6
click at [118, 133] on div "Need help? Ask the AI" at bounding box center [155, 130] width 88 height 9
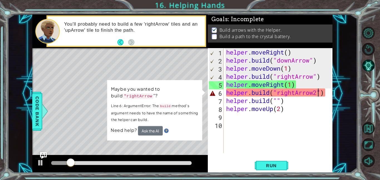
click at [123, 139] on div "Maybe you wanted to build "rightArrow "? Line 6: ArgumentError: The build metho…" at bounding box center [155, 110] width 96 height 61
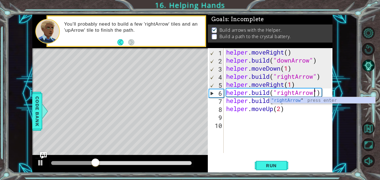
click at [298, 99] on div ""rightArrow " press enter" at bounding box center [322, 107] width 105 height 20
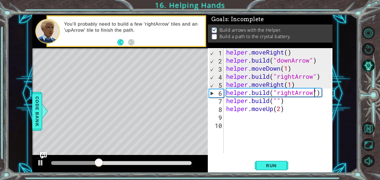
click at [285, 100] on div "helper . moveRight ( ) helper . build ( "downArrow" ) helper . moveDown ( 1 ) h…" at bounding box center [279, 108] width 109 height 121
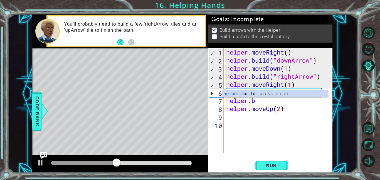
scroll to position [0, 1]
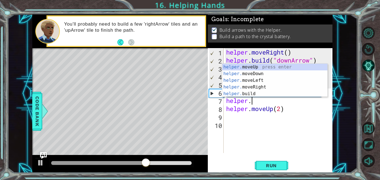
click at [249, 68] on div "helper. moveUp press enter helper. moveDown press enter helper. moveLeft press …" at bounding box center [274, 87] width 105 height 47
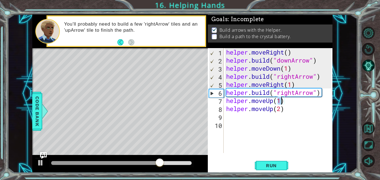
click at [288, 109] on div "helper . moveRight ( ) helper . build ( "downArrow" ) helper . moveDown ( 1 ) h…" at bounding box center [279, 108] width 109 height 121
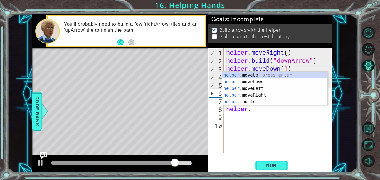
click at [255, 103] on div "helper. moveUp press enter helper. moveDown press enter helper. moveLeft press …" at bounding box center [274, 95] width 105 height 47
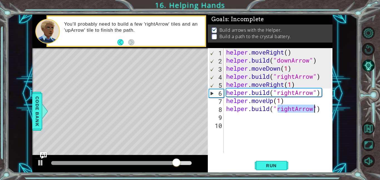
type textarea "[DOMAIN_NAME]("rightArrow")"
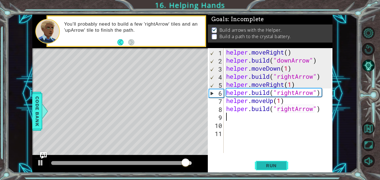
click at [266, 164] on span "Run" at bounding box center [272, 166] width 22 height 6
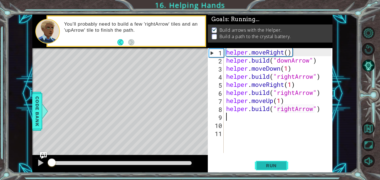
scroll to position [0, 0]
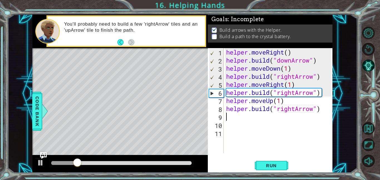
click at [285, 106] on div "helper . moveRight ( ) helper . build ( "downArrow" ) helper . moveDown ( 1 ) h…" at bounding box center [279, 108] width 109 height 121
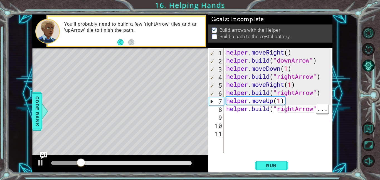
click at [286, 99] on div "helper . moveRight ( ) helper . build ( "downArrow" ) helper . moveDown ( 1 ) h…" at bounding box center [279, 108] width 109 height 121
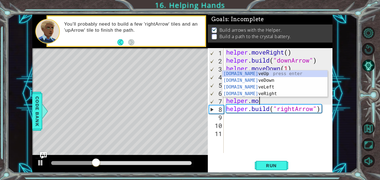
click at [264, 92] on div "[DOMAIN_NAME] veUp press enter [DOMAIN_NAME] veDown press enter [DOMAIN_NAME] v…" at bounding box center [274, 90] width 105 height 40
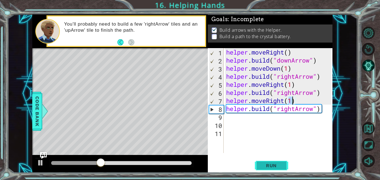
click at [273, 169] on button "Run" at bounding box center [271, 165] width 33 height 13
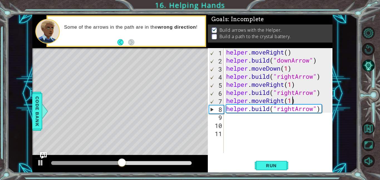
click at [320, 112] on div "helper . moveRight ( ) helper . build ( "downArrow" ) helper . moveDown ( 1 ) h…" at bounding box center [279, 108] width 109 height 121
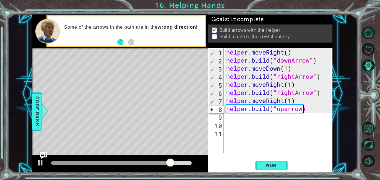
scroll to position [0, 3]
click at [274, 166] on span "Run" at bounding box center [272, 166] width 22 height 6
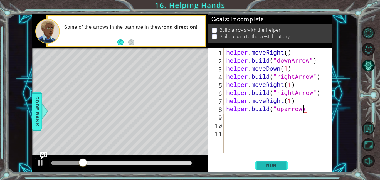
click at [261, 167] on span "Run" at bounding box center [272, 166] width 22 height 6
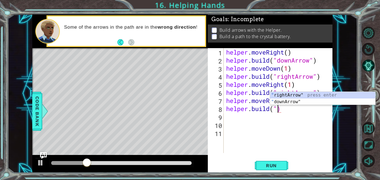
click at [288, 103] on div "" rightArrow" press enter " downArrow" press enter" at bounding box center [322, 105] width 105 height 27
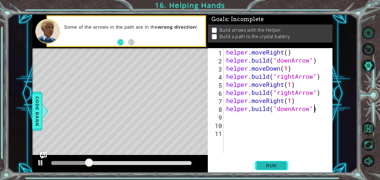
click at [266, 165] on span "Run" at bounding box center [272, 166] width 22 height 6
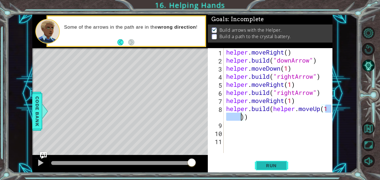
click at [262, 171] on button "Run" at bounding box center [271, 165] width 33 height 13
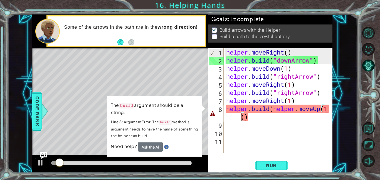
click at [118, 154] on div "The build argument should be a string. Line 8: ArgumentError: The build method'…" at bounding box center [155, 127] width 96 height 62
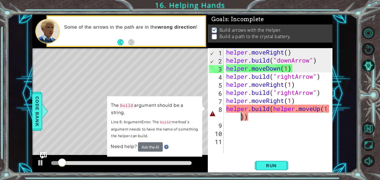
click at [121, 150] on div "Need help? Ask the AI" at bounding box center [155, 146] width 88 height 11
click at [124, 143] on span "Need help?" at bounding box center [124, 146] width 27 height 6
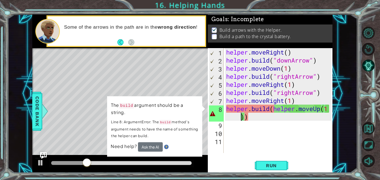
click at [120, 148] on span "Need help?" at bounding box center [124, 146] width 27 height 6
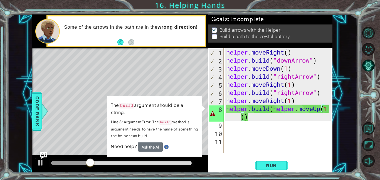
click at [120, 148] on span "Need help?" at bounding box center [124, 146] width 27 height 6
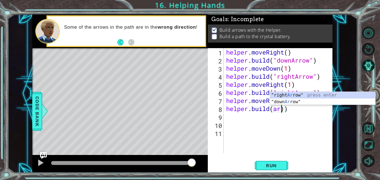
scroll to position [0, 3]
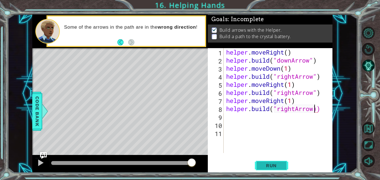
click at [273, 170] on button "Run" at bounding box center [271, 165] width 33 height 13
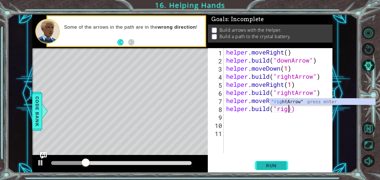
scroll to position [0, 3]
click at [296, 107] on div "helper . moveRight ( ) helper . build ( "downArrow" ) helper . moveDown ( 1 ) h…" at bounding box center [279, 108] width 109 height 121
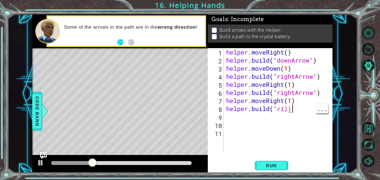
scroll to position [0, 3]
click at [281, 106] on div "helper . moveRight ( ) helper . build ( "downArrow" ) helper . moveDown ( 1 ) h…" at bounding box center [279, 108] width 109 height 121
click at [286, 109] on div "helper . moveRight ( ) helper . build ( "downArrow" ) helper . moveDown ( 1 ) h…" at bounding box center [279, 108] width 109 height 121
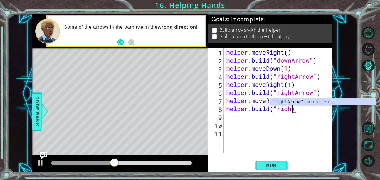
scroll to position [0, 3]
click at [266, 163] on span "Run" at bounding box center [272, 166] width 22 height 6
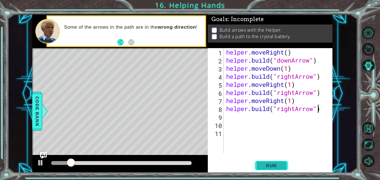
click at [268, 163] on span "Run" at bounding box center [272, 166] width 22 height 6
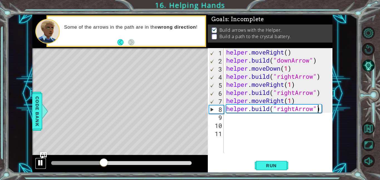
click at [38, 165] on div at bounding box center [40, 162] width 7 height 7
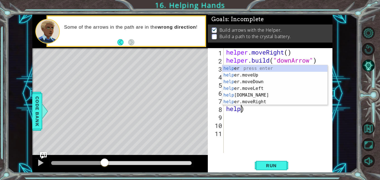
scroll to position [0, 0]
type textarea ")"
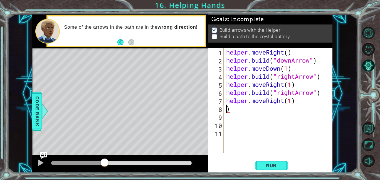
click at [251, 126] on div "helper . moveRight ( ) helper . build ( "downArrow" ) helper . moveDown ( 1 ) h…" at bounding box center [279, 108] width 109 height 121
click at [243, 111] on div "helper . moveRight ( ) helper . build ( "downArrow" ) helper . moveDown ( 1 ) h…" at bounding box center [279, 108] width 109 height 121
type textarea ")"
click at [270, 165] on span "Run" at bounding box center [272, 166] width 22 height 6
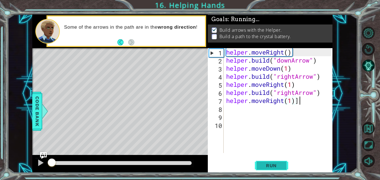
scroll to position [0, 3]
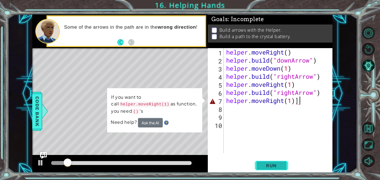
type textarea "helper.moveRight(1)"
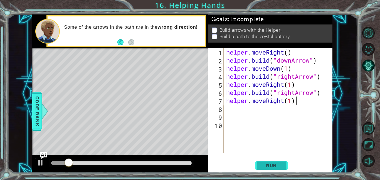
scroll to position [0, 3]
click at [273, 154] on div "helper.moveRight(1) 1 2 3 4 5 6 7 8 9 10 helper . moveRight ( ) helper . build …" at bounding box center [270, 110] width 125 height 125
click at [270, 164] on span "Run" at bounding box center [272, 166] width 22 height 6
click at [270, 168] on span "Run" at bounding box center [272, 166] width 22 height 6
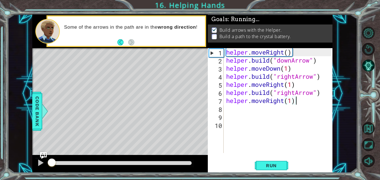
click at [270, 172] on div "helper.moveRight(1) 1 2 3 4 5 6 7 8 9 10 helper . moveRight ( ) helper . build …" at bounding box center [270, 110] width 125 height 125
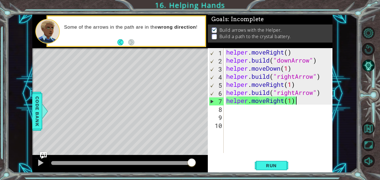
click at [227, 114] on div "helper . moveRight ( ) helper . build ( "downArrow" ) helper . moveDown ( 1 ) h…" at bounding box center [279, 108] width 109 height 121
click at [240, 111] on div "helper . moveRight ( ) helper . build ( "downArrow" ) helper . moveDown ( 1 ) h…" at bounding box center [279, 108] width 109 height 121
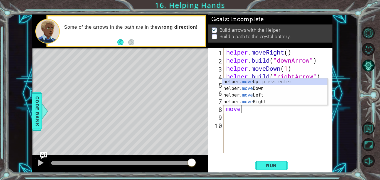
scroll to position [0, 0]
type textarea "m"
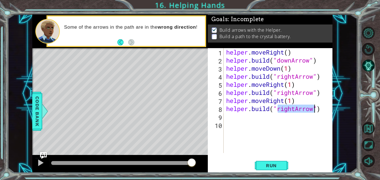
click at [298, 109] on div "helper . moveRight ( ) helper . build ( "downArrow" ) helper . moveDown ( 1 ) h…" at bounding box center [278, 100] width 106 height 105
type textarea "[DOMAIN_NAME]("upArrow")"
click at [284, 163] on button "Run" at bounding box center [271, 165] width 33 height 13
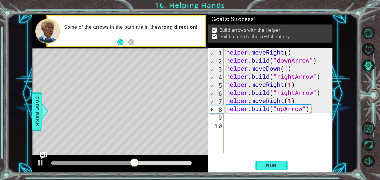
click at [231, 119] on div "helper . moveRight ( ) helper . build ( "downArrow" ) helper . moveDown ( 1 ) h…" at bounding box center [279, 108] width 109 height 121
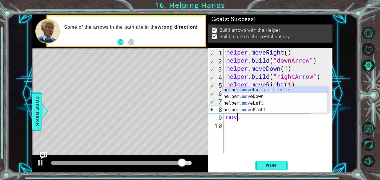
scroll to position [0, 0]
type textarea "m"
